Goal: Task Accomplishment & Management: Manage account settings

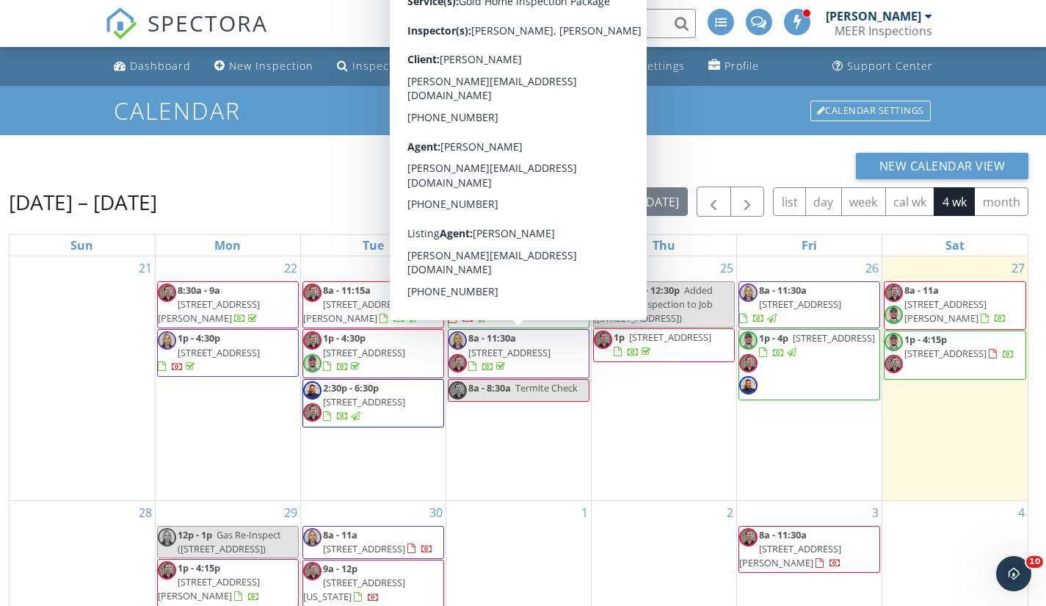
click at [323, 100] on h1 "Calendar" at bounding box center [523, 111] width 818 height 26
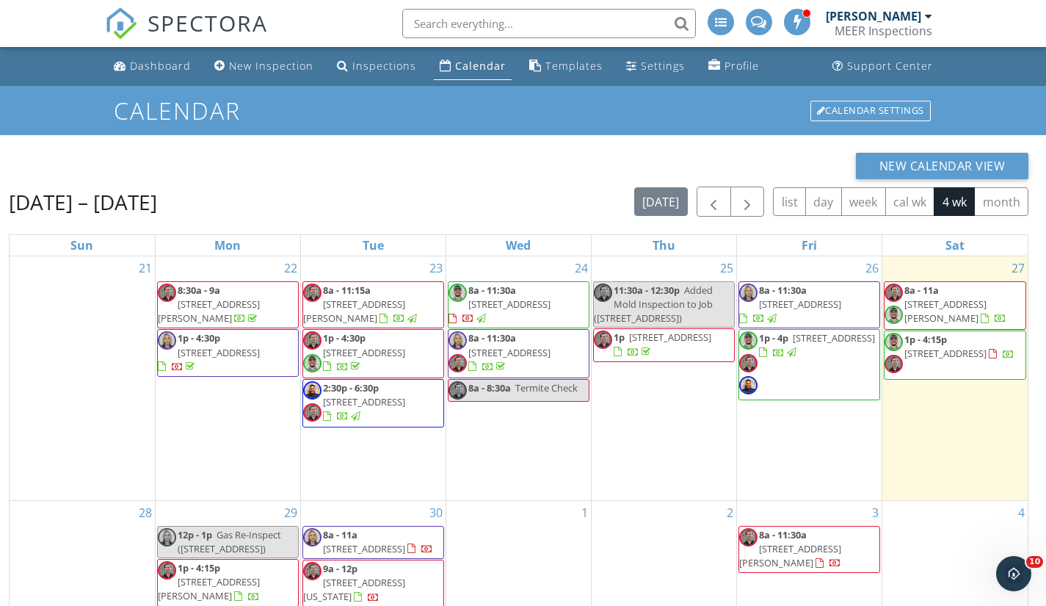
click at [479, 67] on div "Calendar" at bounding box center [480, 66] width 51 height 14
click at [933, 305] on span "8101 Amelia Rd 509, Houston 77055" at bounding box center [945, 310] width 82 height 27
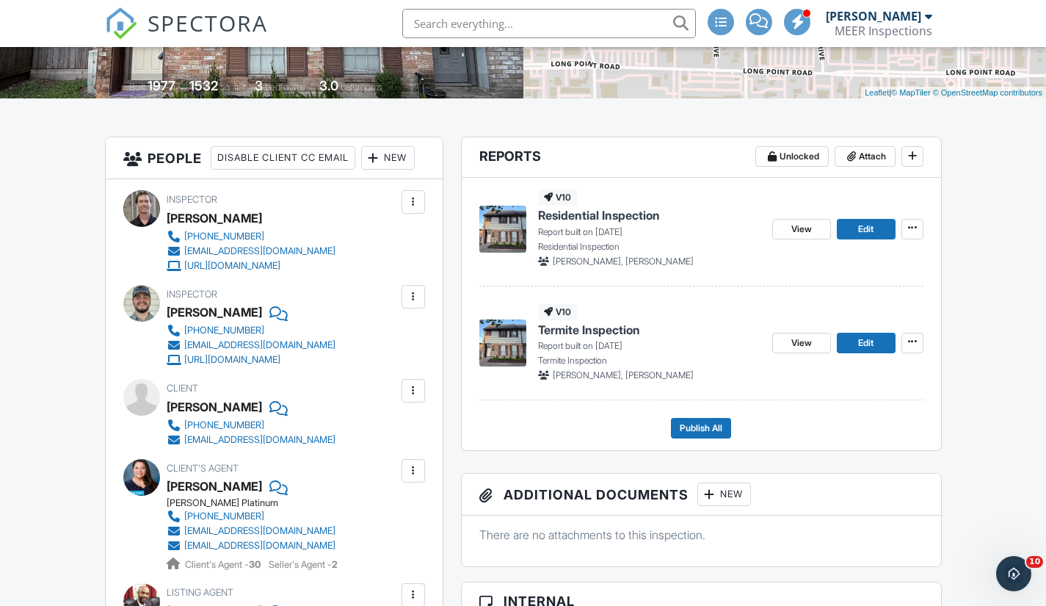
click at [507, 228] on img at bounding box center [502, 229] width 47 height 47
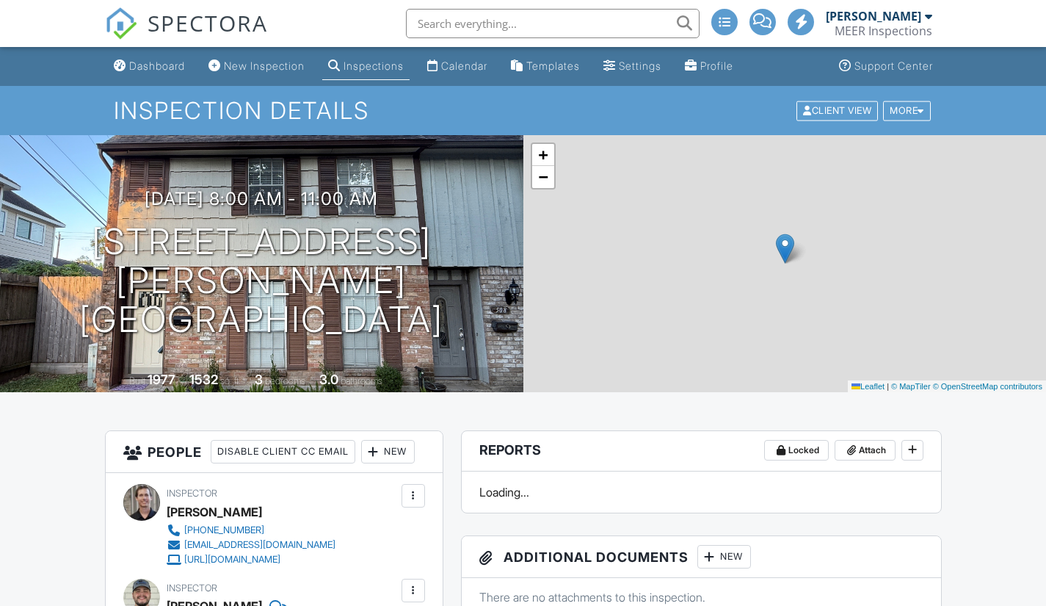
click at [473, 65] on div "Calendar" at bounding box center [464, 65] width 46 height 12
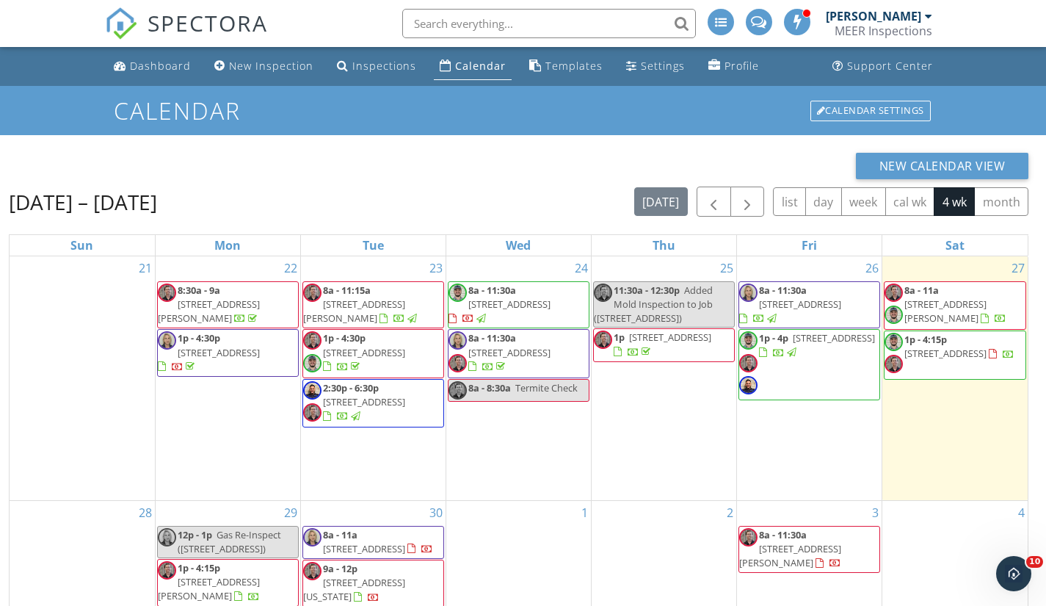
click at [939, 357] on span "[STREET_ADDRESS]" at bounding box center [945, 352] width 82 height 13
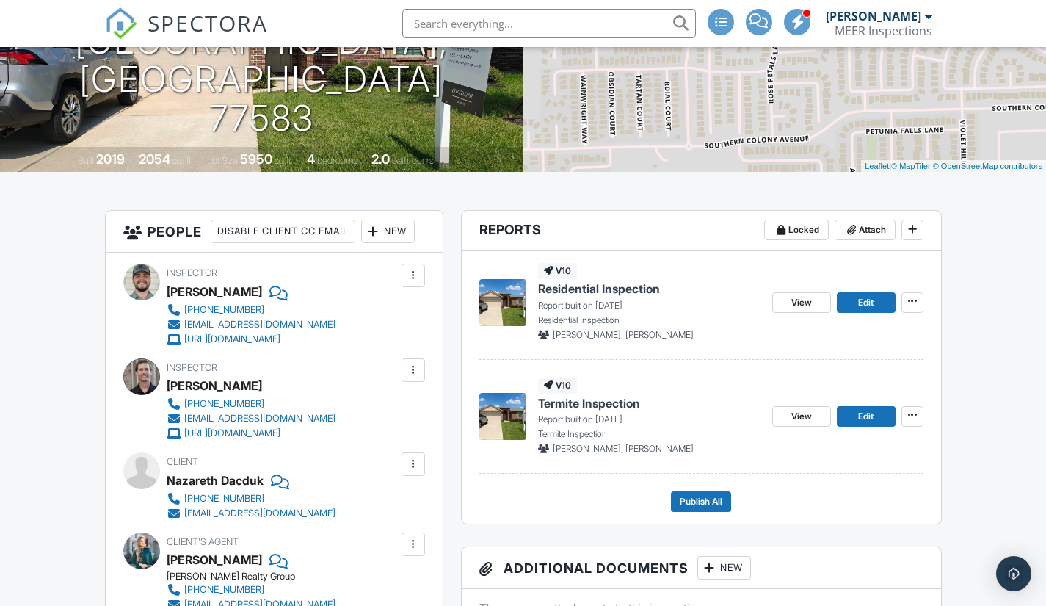
click at [515, 302] on img at bounding box center [502, 302] width 47 height 47
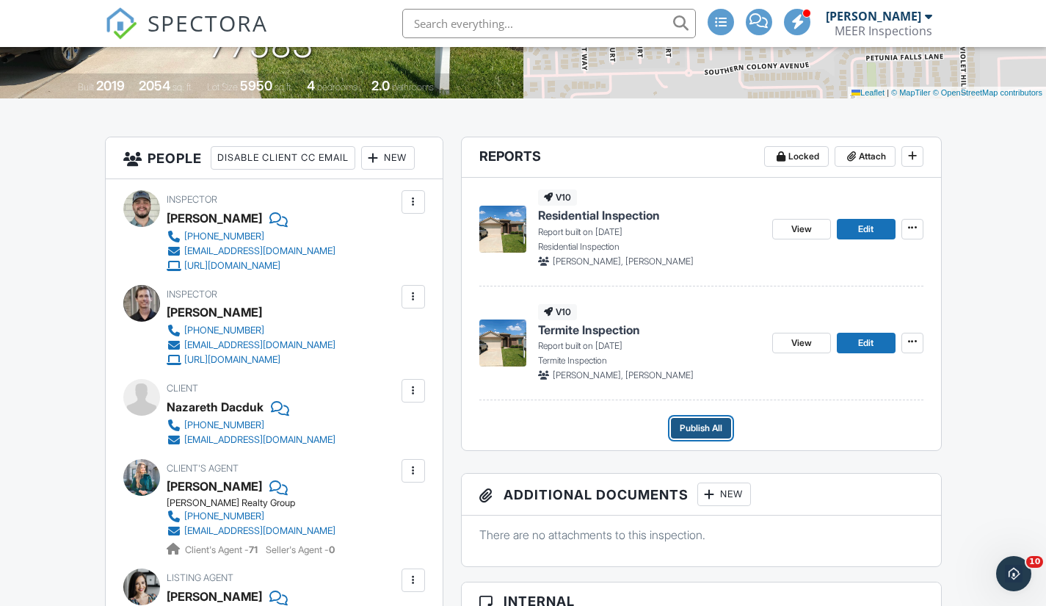
click at [696, 431] on span "Publish All" at bounding box center [701, 428] width 43 height 15
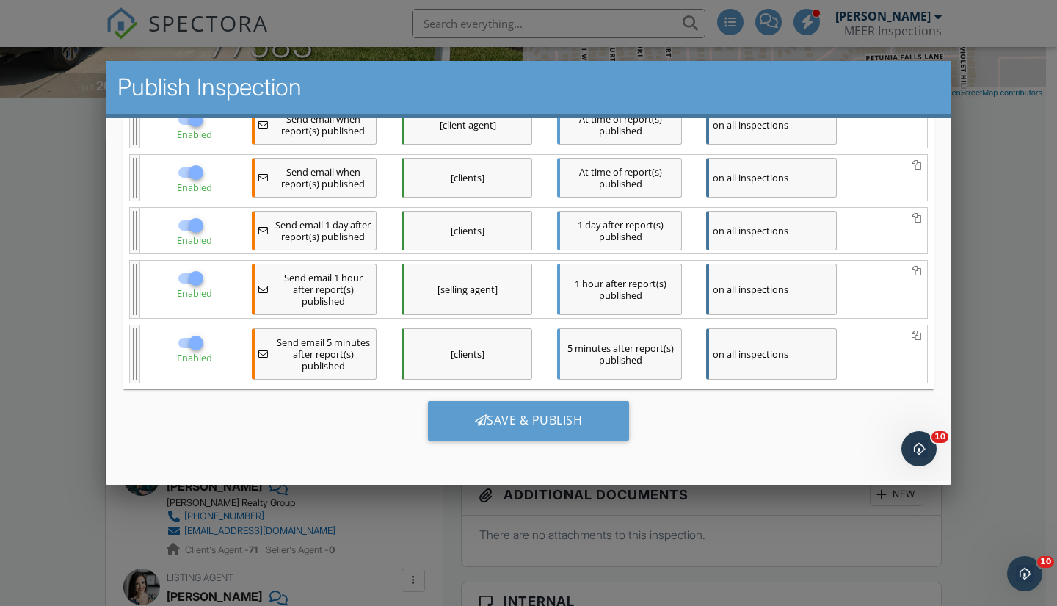
scroll to position [294, 0]
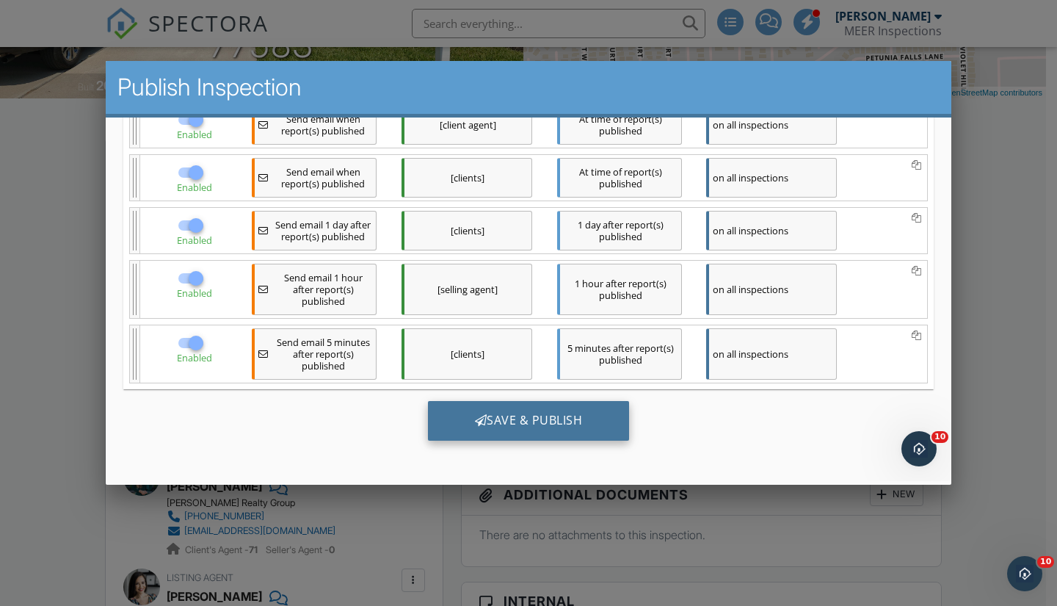
click at [517, 424] on div "Save & Publish" at bounding box center [529, 420] width 202 height 40
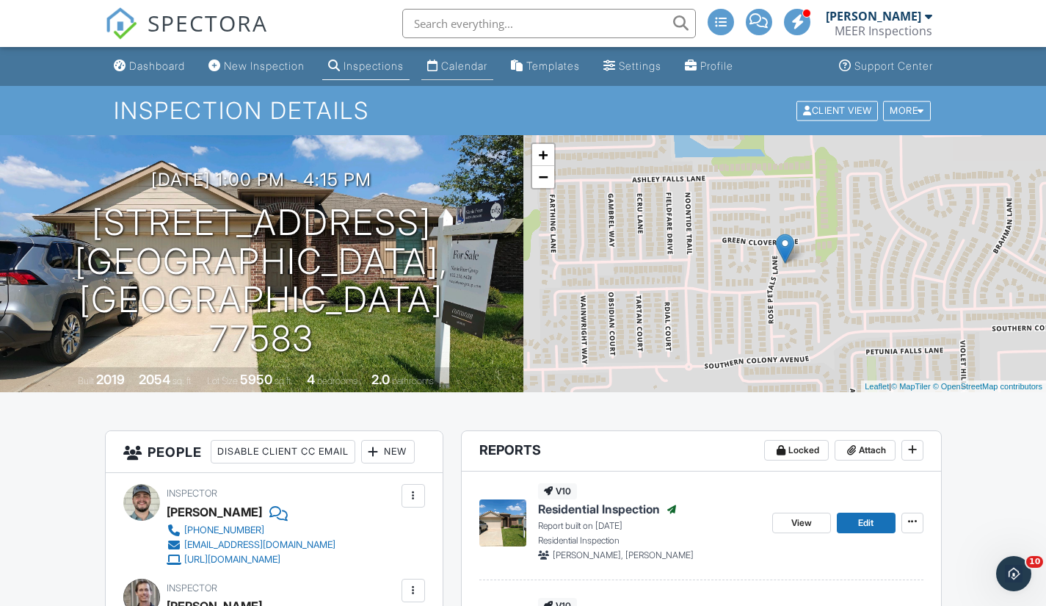
click at [479, 67] on div "Calendar" at bounding box center [464, 65] width 46 height 12
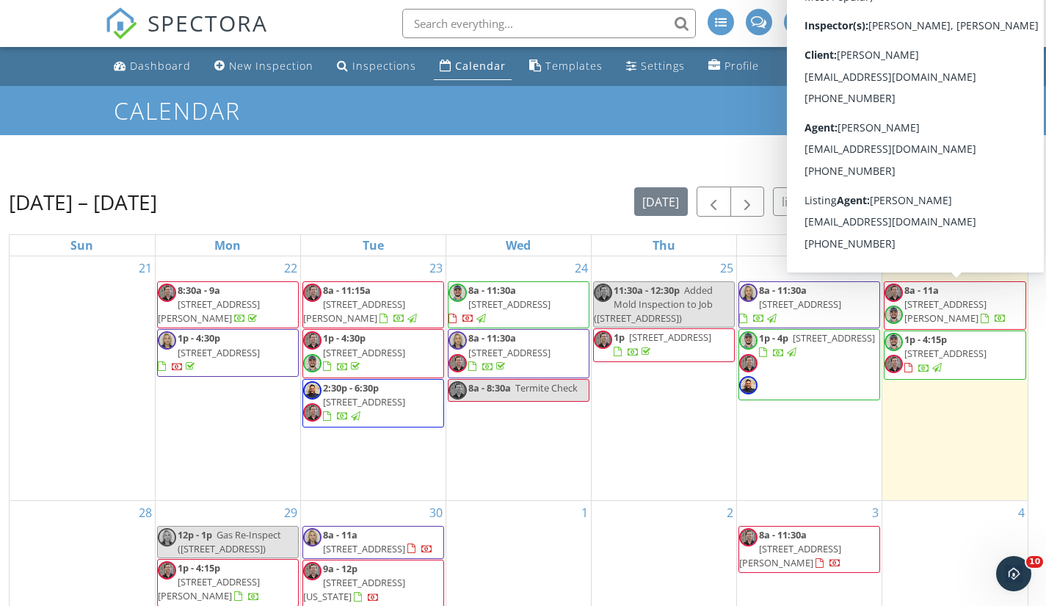
click at [944, 300] on span "[STREET_ADDRESS][PERSON_NAME]" at bounding box center [945, 310] width 82 height 27
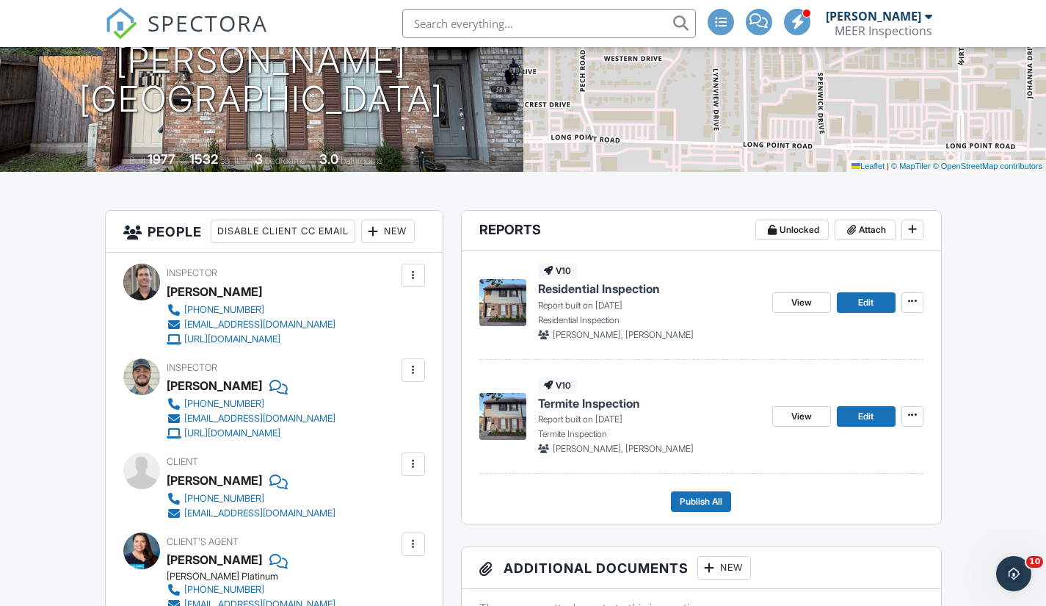
click at [495, 294] on img at bounding box center [502, 302] width 47 height 47
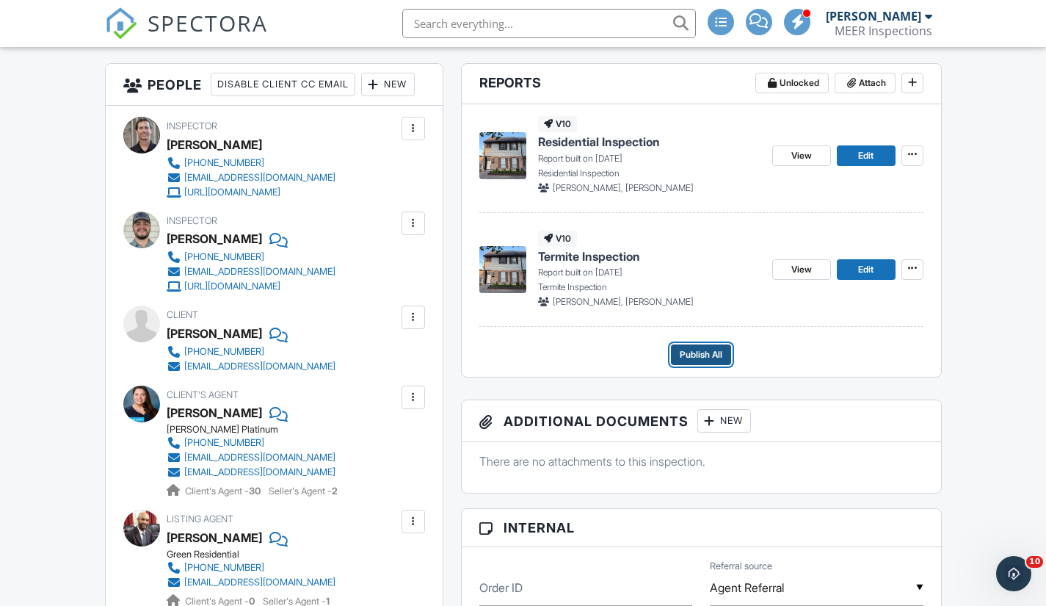
click at [697, 355] on span "Publish All" at bounding box center [701, 354] width 43 height 15
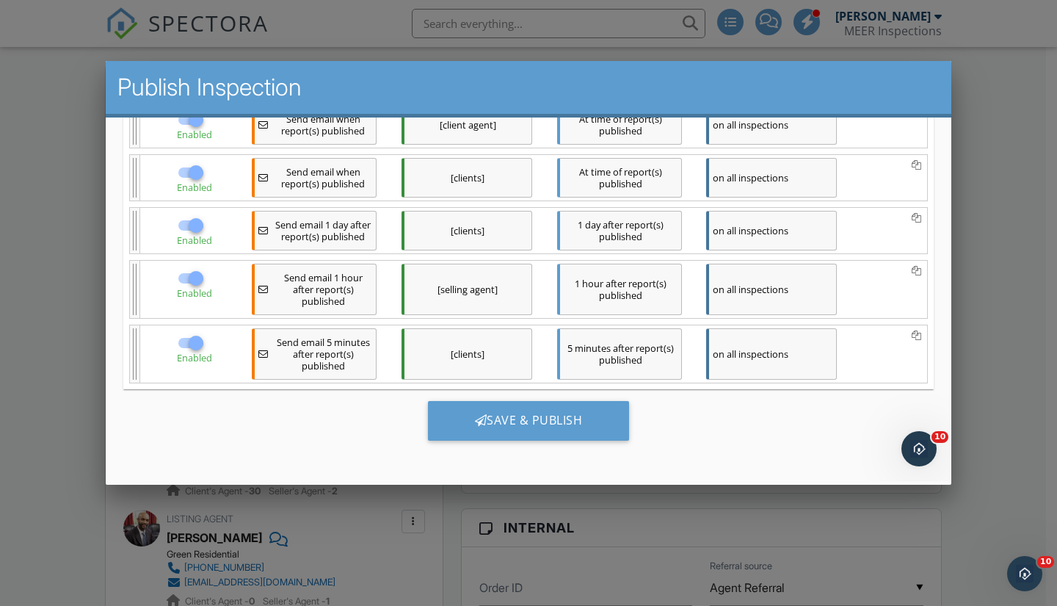
scroll to position [294, 0]
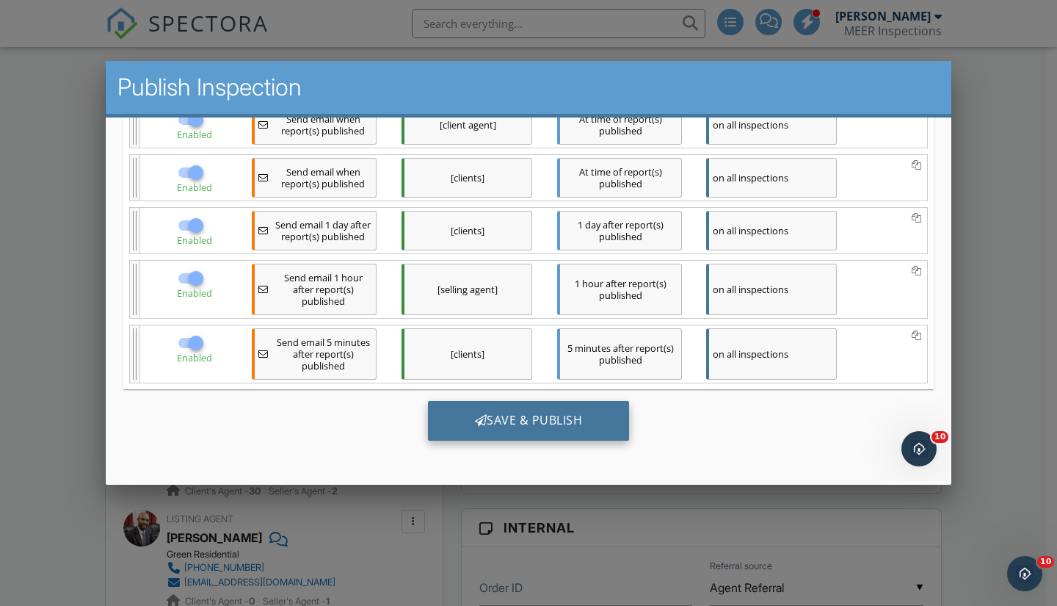
click at [526, 415] on div "Save & Publish" at bounding box center [529, 420] width 202 height 40
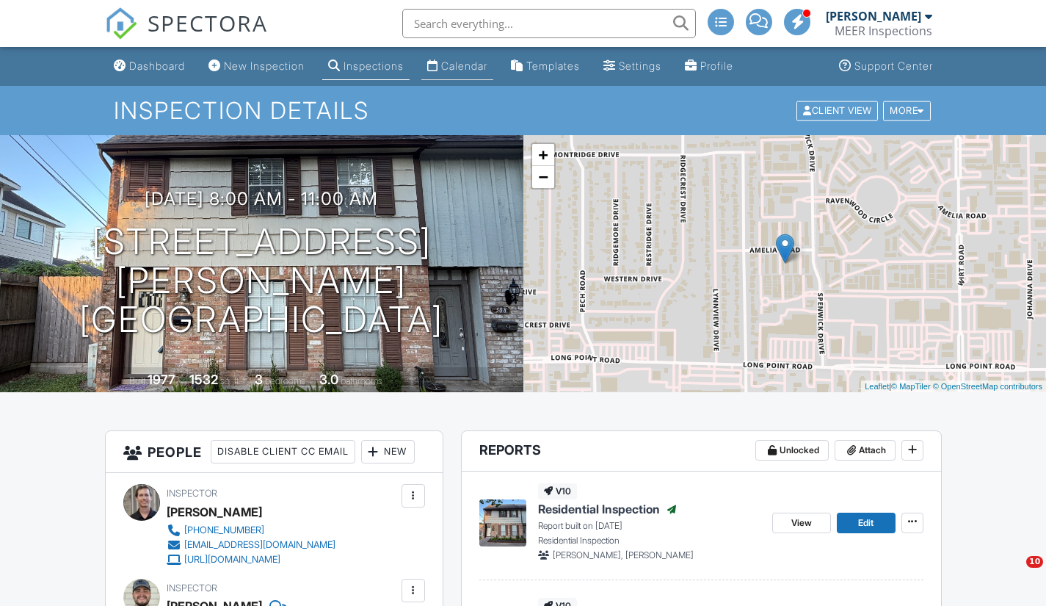
click at [480, 67] on div "Calendar" at bounding box center [464, 65] width 46 height 12
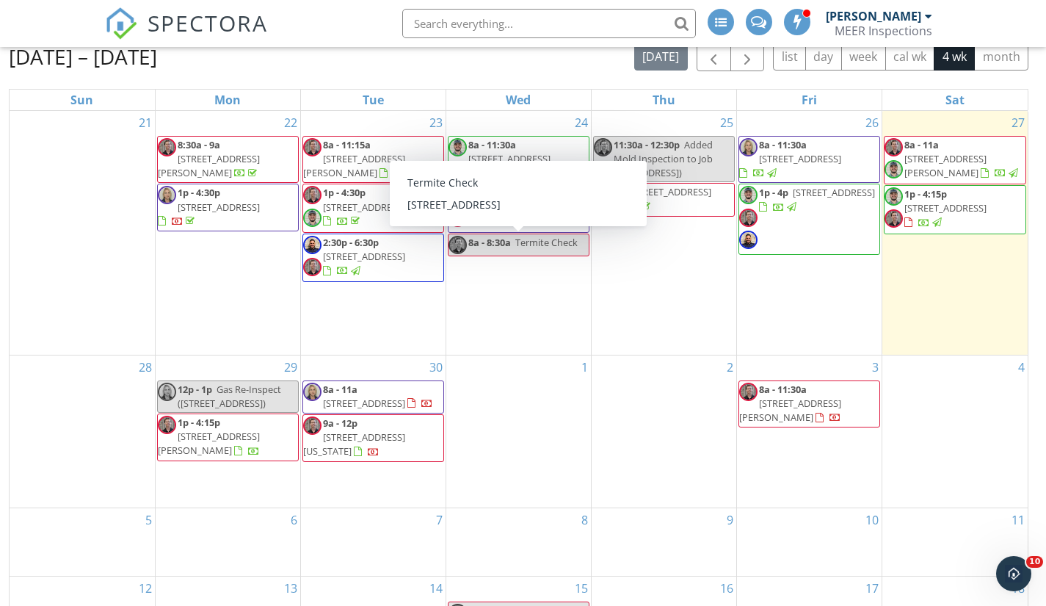
scroll to position [147, 0]
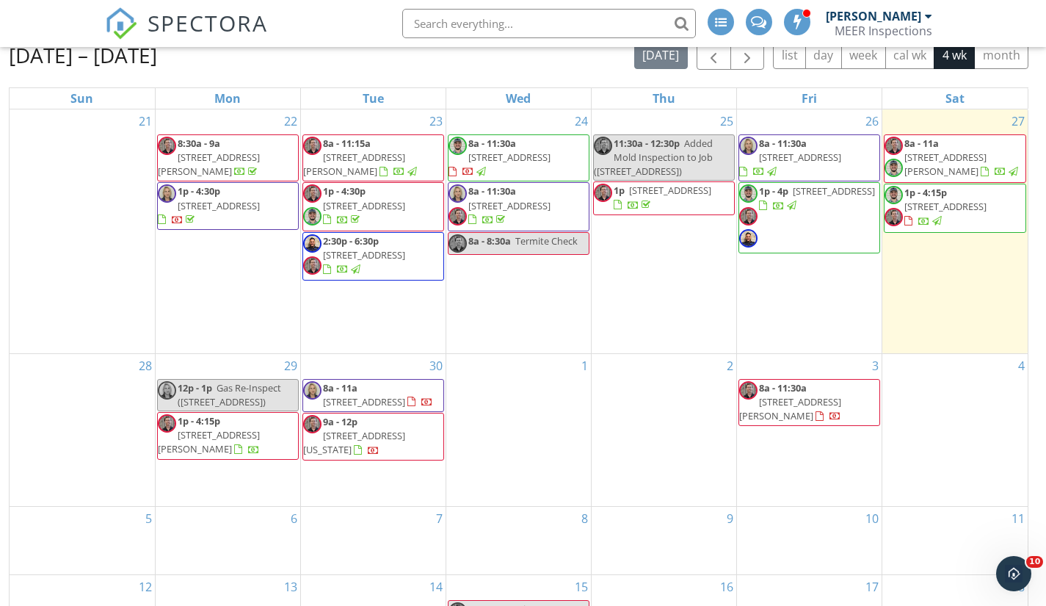
click at [865, 23] on div "[PERSON_NAME]" at bounding box center [873, 16] width 95 height 15
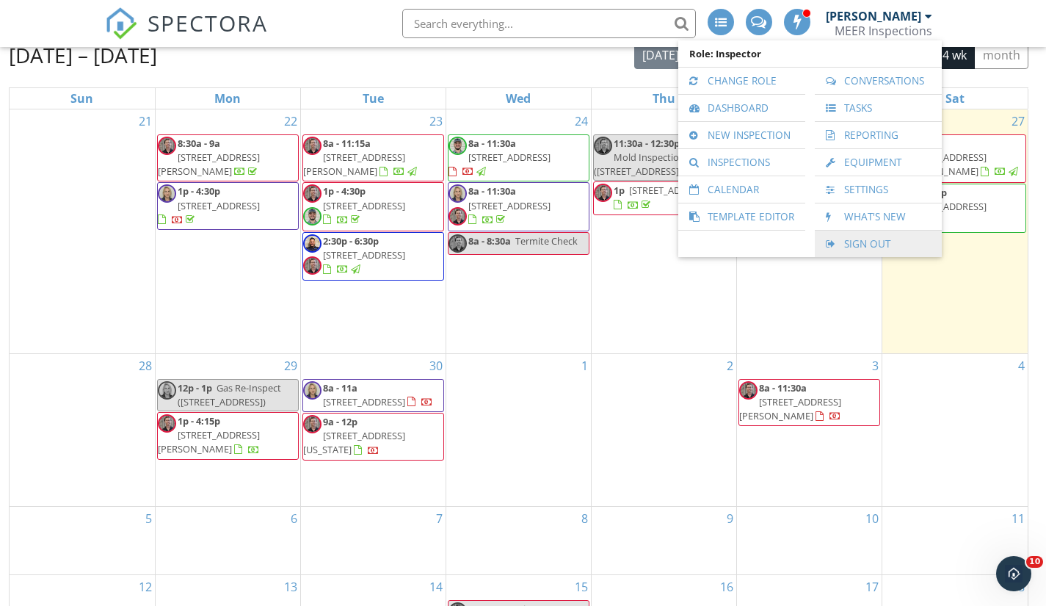
click at [864, 247] on link "Sign Out" at bounding box center [878, 243] width 112 height 26
